Goal: Information Seeking & Learning: Learn about a topic

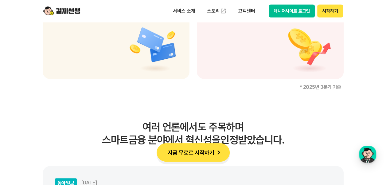
scroll to position [891, 0]
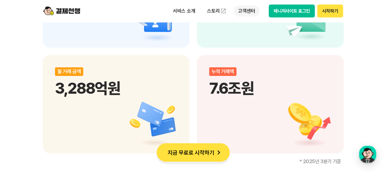
click at [241, 10] on p "고객센터" at bounding box center [247, 11] width 26 height 11
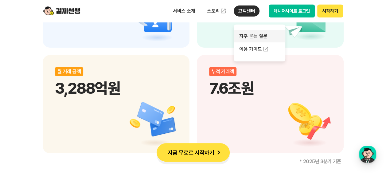
click at [249, 34] on link "자주 묻는 질문" at bounding box center [260, 36] width 52 height 12
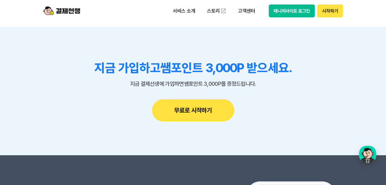
scroll to position [707, 0]
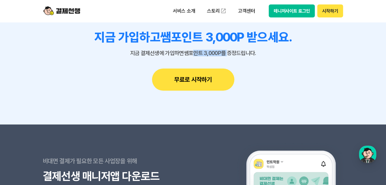
drag, startPoint x: 196, startPoint y: 51, endPoint x: 226, endPoint y: 52, distance: 30.5
click at [226, 52] on p "지금 결제선생에 가입하면 쌤포인트 3,000P를 증정드립니다." at bounding box center [193, 53] width 301 height 6
click at [226, 53] on p "지금 결제선생에 가입하면 쌤포인트 3,000P를 증정드립니다." at bounding box center [193, 53] width 301 height 6
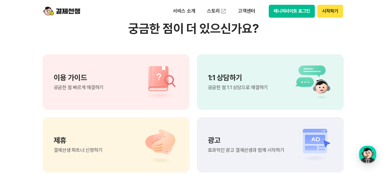
scroll to position [463, 0]
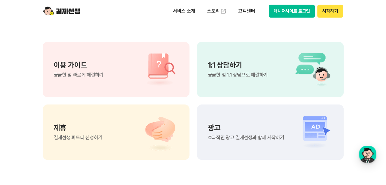
click at [117, 79] on div "이용 가이드 궁금한 점 빠르게 해결하기" at bounding box center [116, 69] width 147 height 55
click at [222, 135] on span "효과적인 광고 결제선생과 함께 시작하기" at bounding box center [246, 137] width 77 height 5
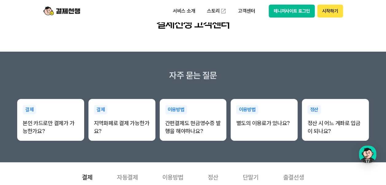
scroll to position [0, 0]
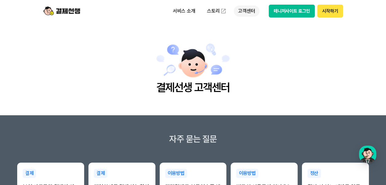
click at [244, 8] on p "고객센터" at bounding box center [247, 11] width 26 height 11
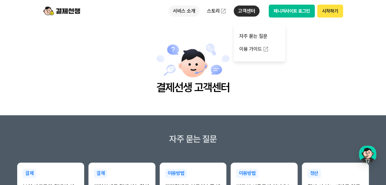
click at [191, 13] on p "서비스 소개" at bounding box center [184, 11] width 31 height 11
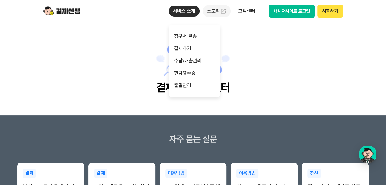
click at [218, 7] on link "스토리" at bounding box center [217, 11] width 28 height 12
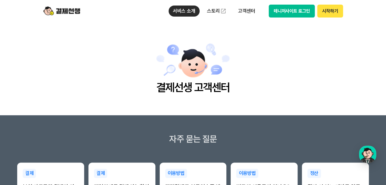
click at [255, 69] on main "결제선생 고객센터" at bounding box center [193, 68] width 386 height 93
